Goal: Find specific page/section: Find specific page/section

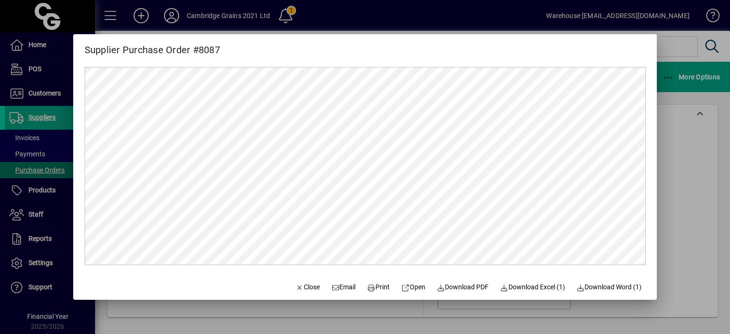
click at [687, 181] on div at bounding box center [365, 167] width 730 height 334
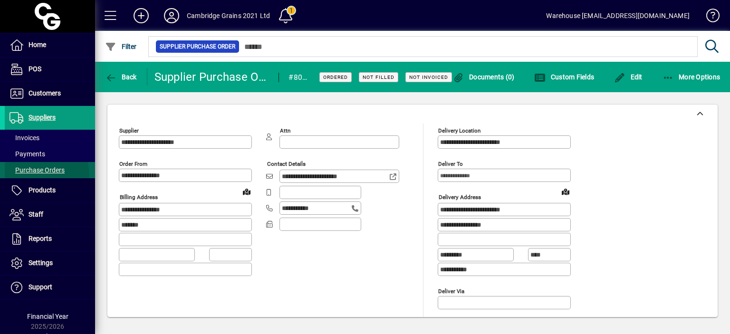
click at [39, 174] on span "Purchase Orders" at bounding box center [35, 170] width 60 height 10
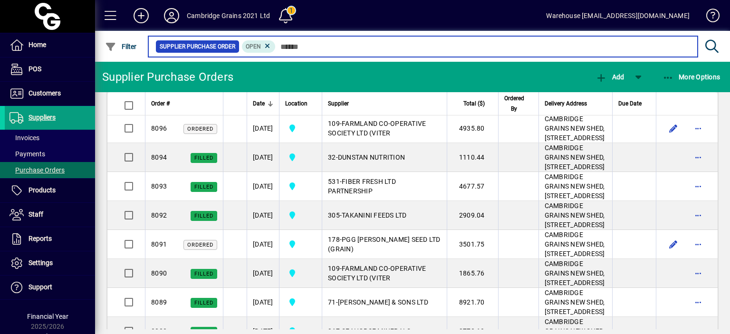
scroll to position [469, 0]
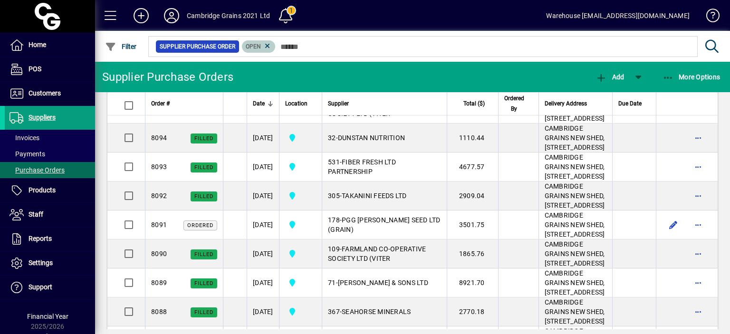
click at [268, 50] on span "Open" at bounding box center [259, 47] width 26 height 10
click at [267, 45] on icon at bounding box center [267, 46] width 9 height 9
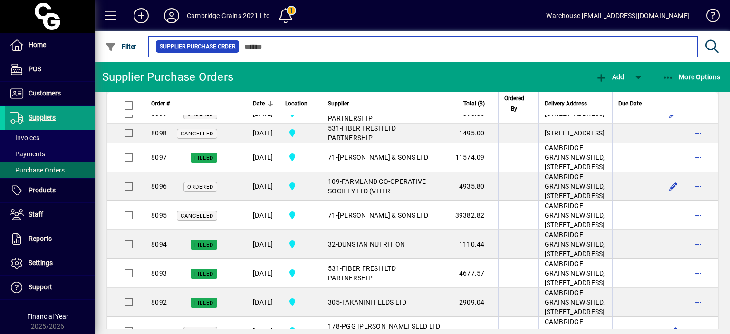
click at [259, 48] on input "text" at bounding box center [465, 46] width 451 height 13
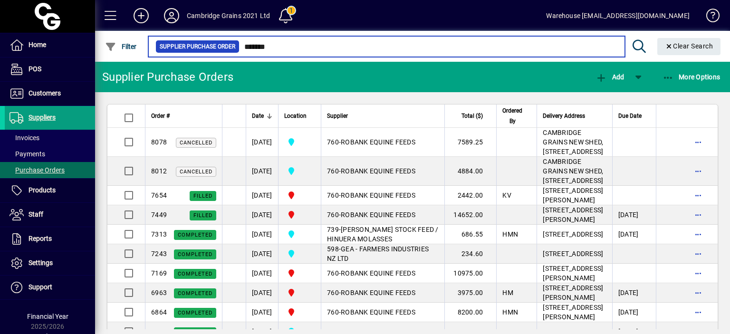
type input "******"
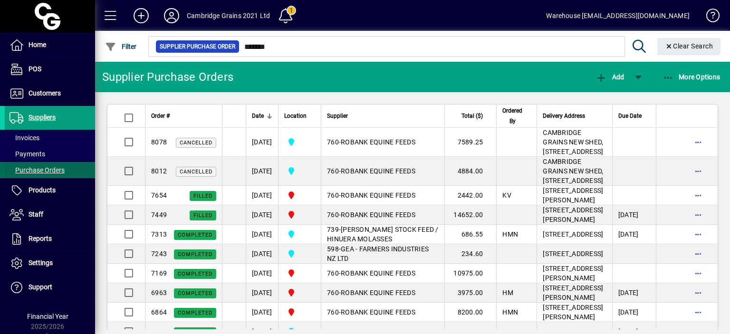
click at [35, 171] on span "Purchase Orders" at bounding box center [37, 170] width 55 height 8
